Goal: Task Accomplishment & Management: Manage account settings

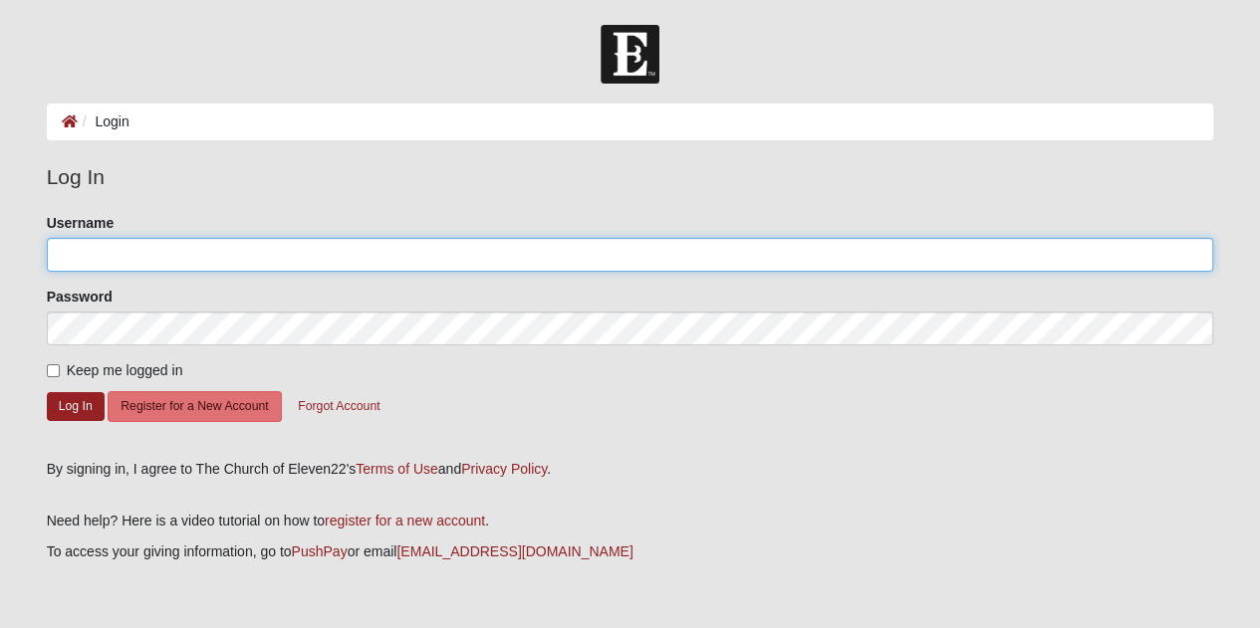
click at [205, 261] on input "Username" at bounding box center [630, 255] width 1167 height 34
type input "[EMAIL_ADDRESS][DOMAIN_NAME]"
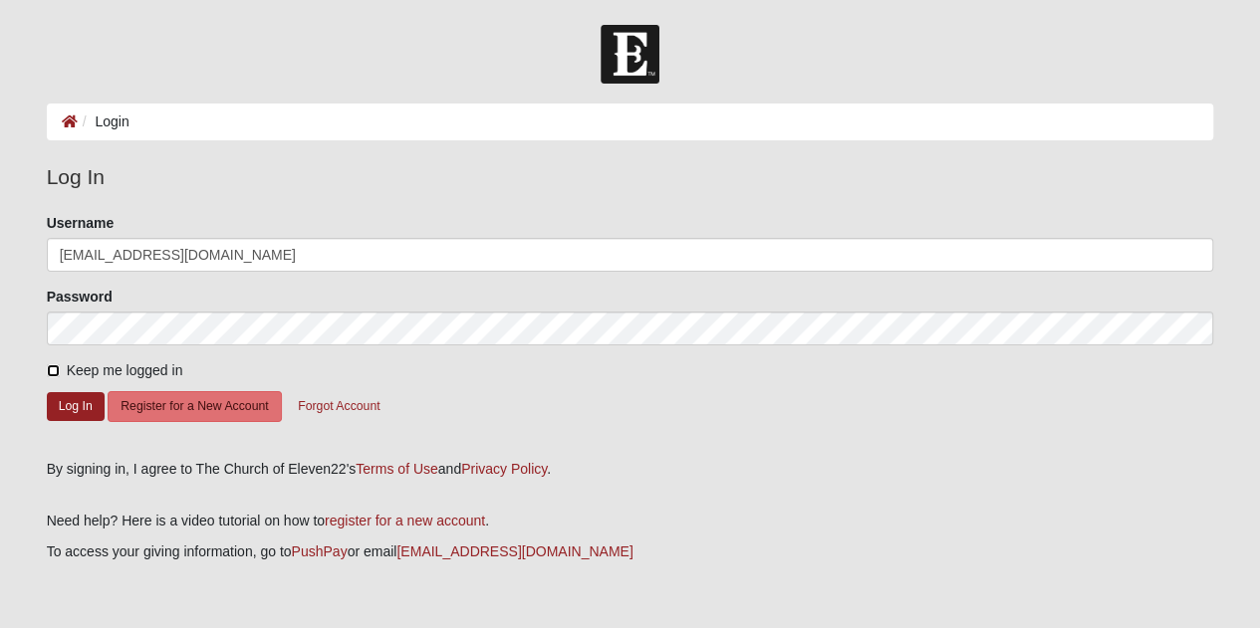
click at [53, 365] on input "Keep me logged in" at bounding box center [53, 370] width 13 height 13
checkbox input "true"
click at [58, 399] on button "Log In" at bounding box center [76, 406] width 58 height 29
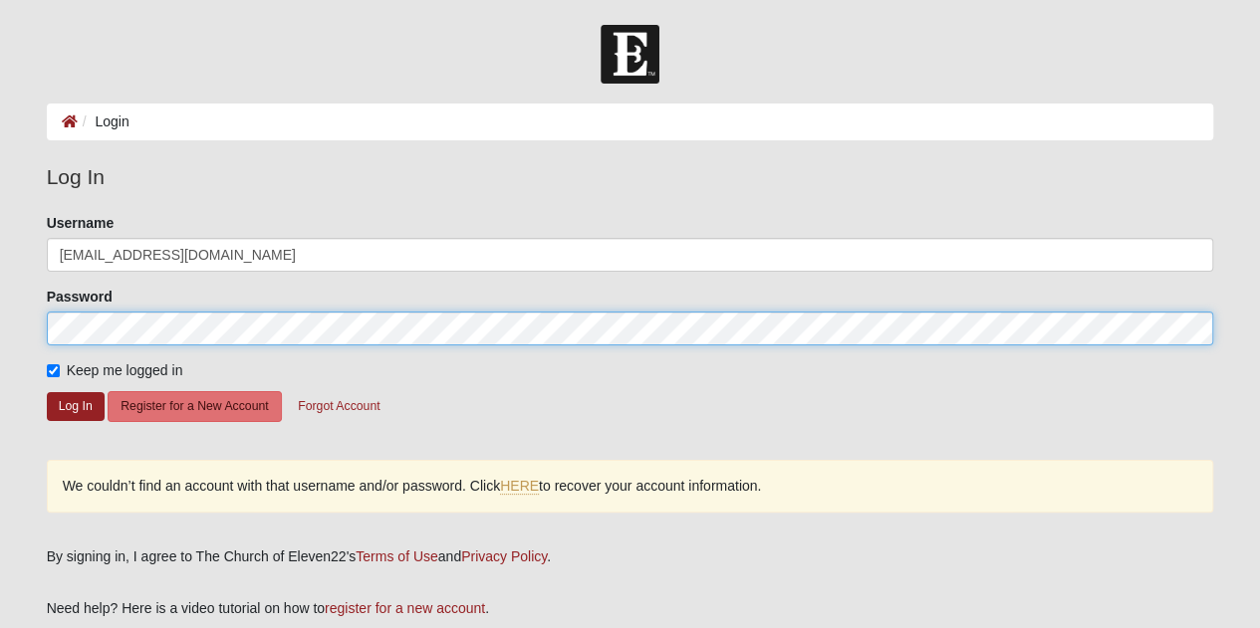
click at [0, 351] on form "Log In Login Login Error Log In Please correct the following: Username [EMAIL_A…" at bounding box center [630, 400] width 1260 height 750
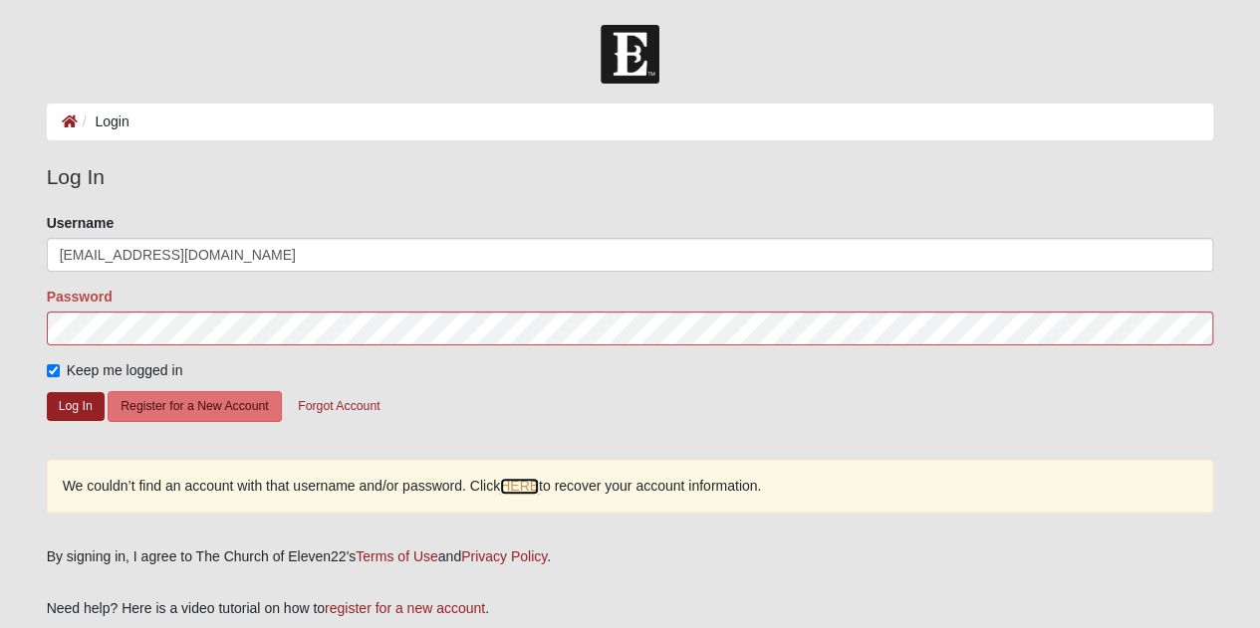
click at [516, 487] on link "HERE" at bounding box center [519, 486] width 39 height 17
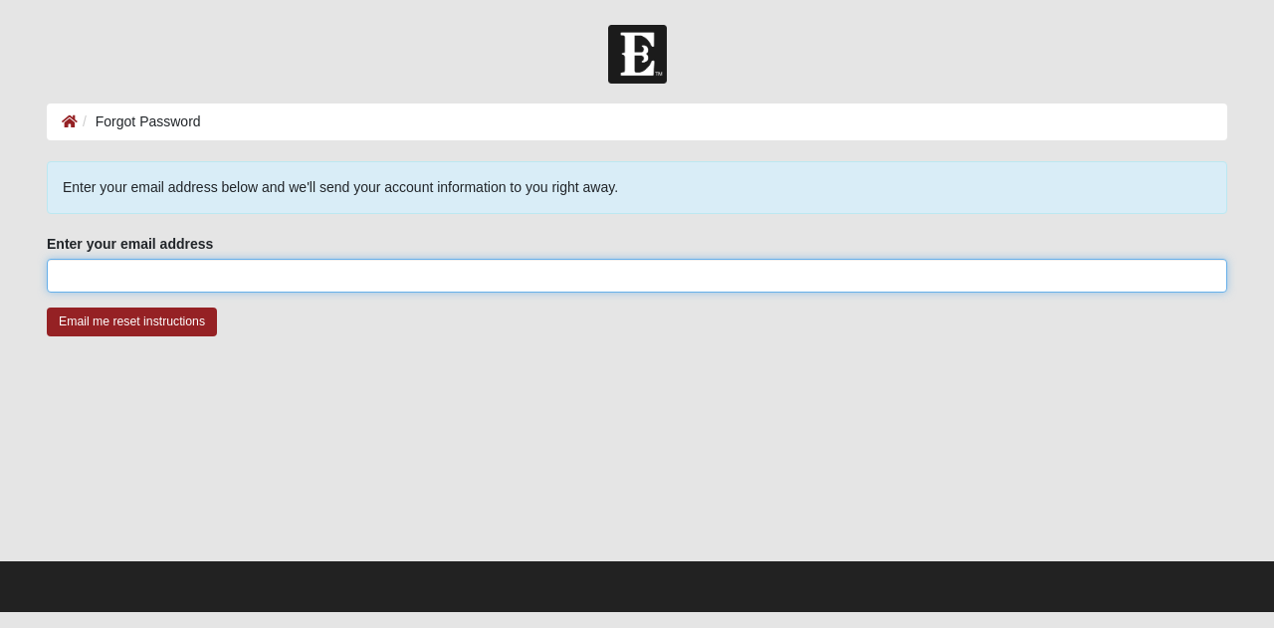
click at [255, 271] on input "Enter your email address" at bounding box center [637, 276] width 1181 height 34
type input "[EMAIL_ADDRESS][DOMAIN_NAME]"
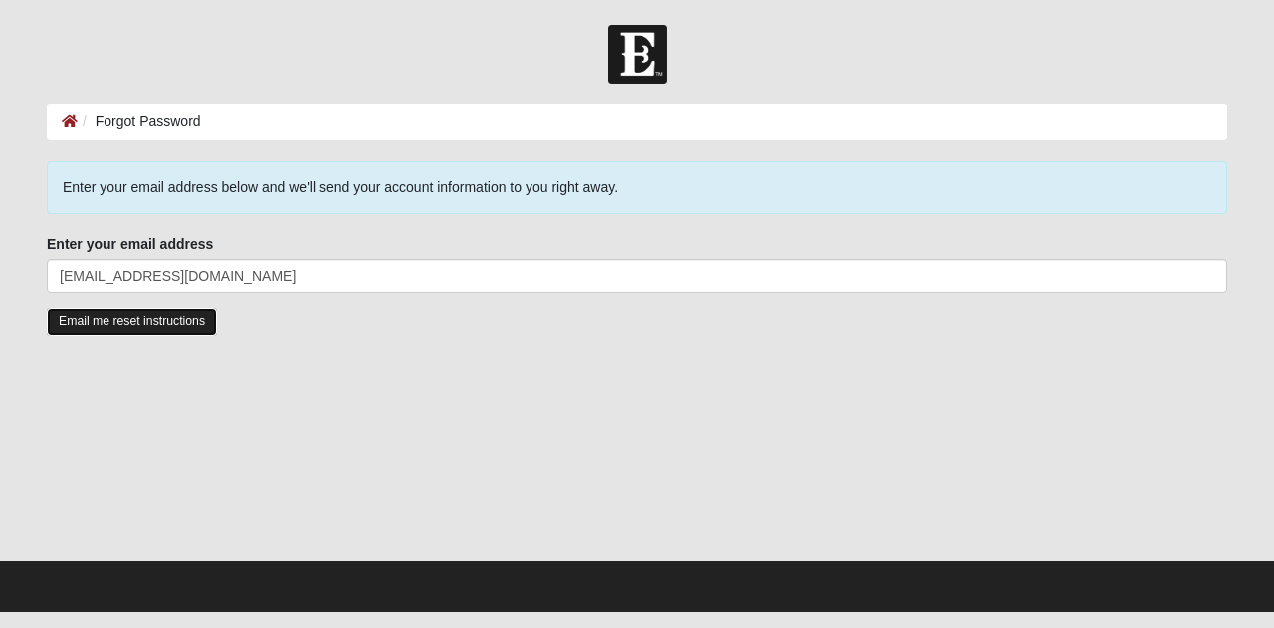
click at [139, 324] on input "Email me reset instructions" at bounding box center [132, 322] width 170 height 29
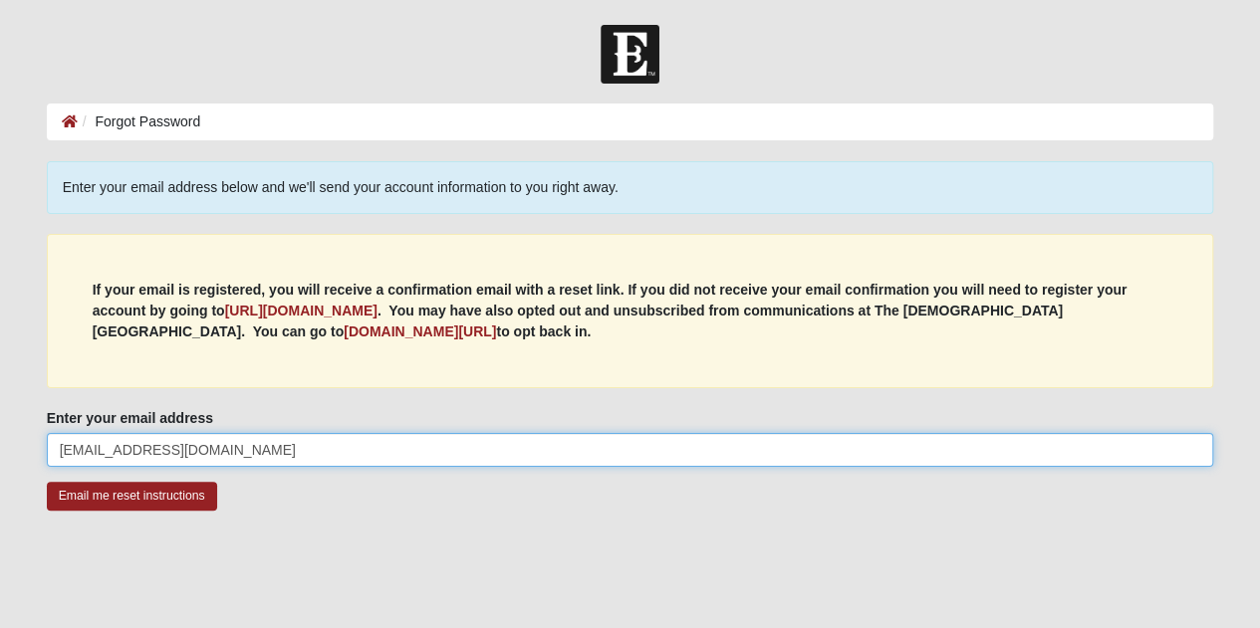
click at [267, 443] on input "[EMAIL_ADDRESS][DOMAIN_NAME]" at bounding box center [630, 450] width 1167 height 34
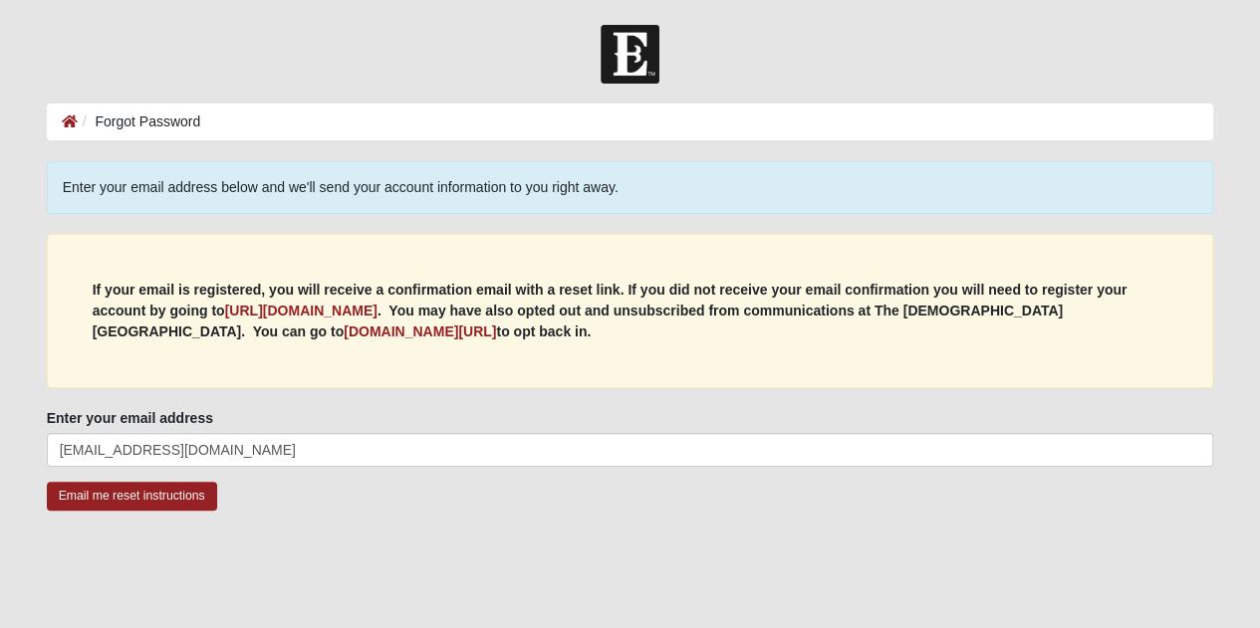
click at [48, 555] on div at bounding box center [630, 634] width 1167 height 199
click at [126, 496] on input "Email me reset instructions" at bounding box center [132, 496] width 170 height 29
